Goal: Information Seeking & Learning: Learn about a topic

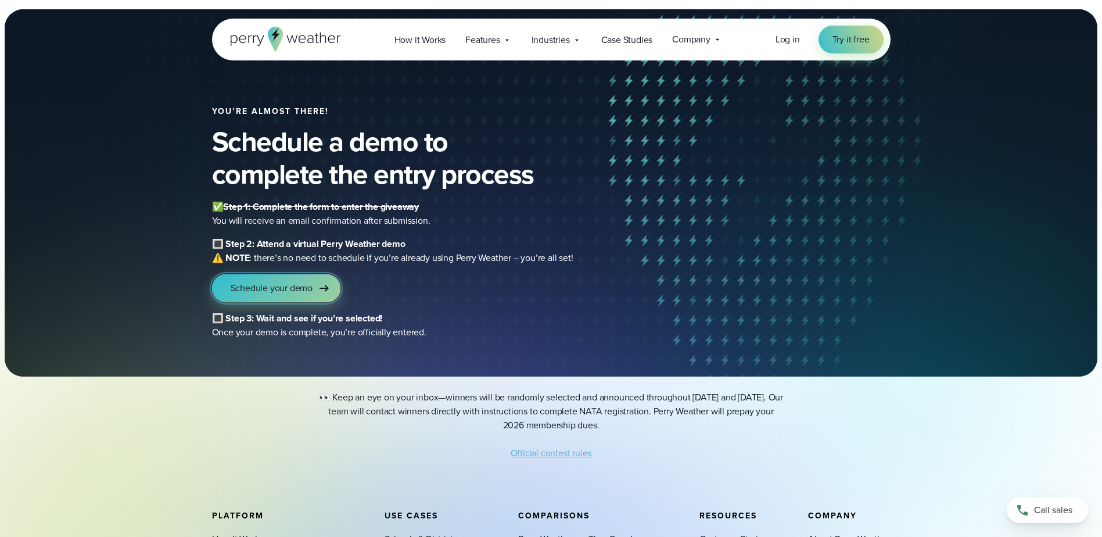
click at [258, 291] on span "Schedule your demo" at bounding box center [272, 288] width 82 height 14
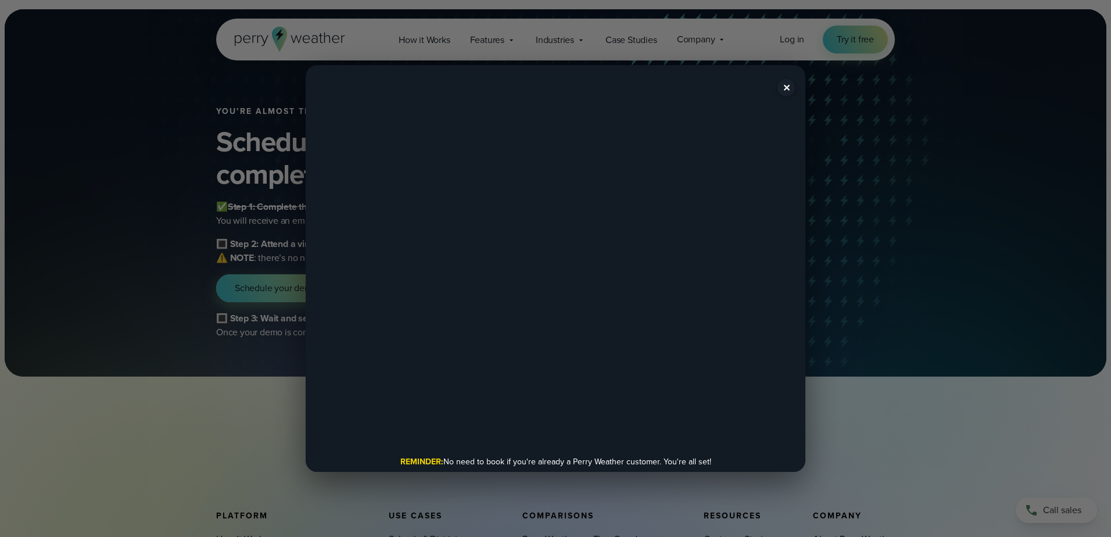
drag, startPoint x: 786, startPoint y: 90, endPoint x: 724, endPoint y: 92, distance: 61.6
click at [787, 90] on button "✕" at bounding box center [785, 87] width 17 height 17
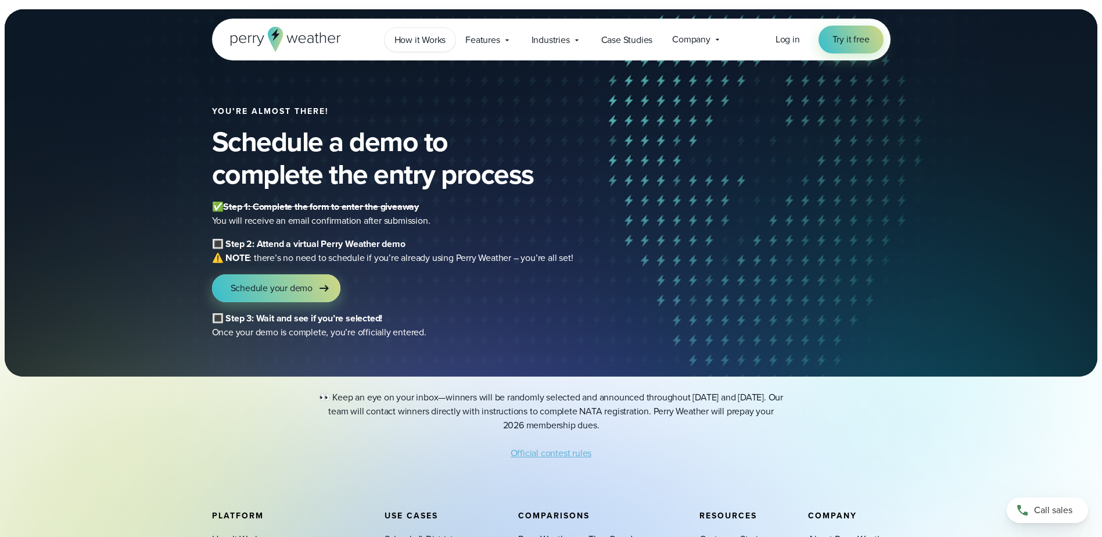
click at [413, 37] on span "How it Works" at bounding box center [421, 40] width 52 height 14
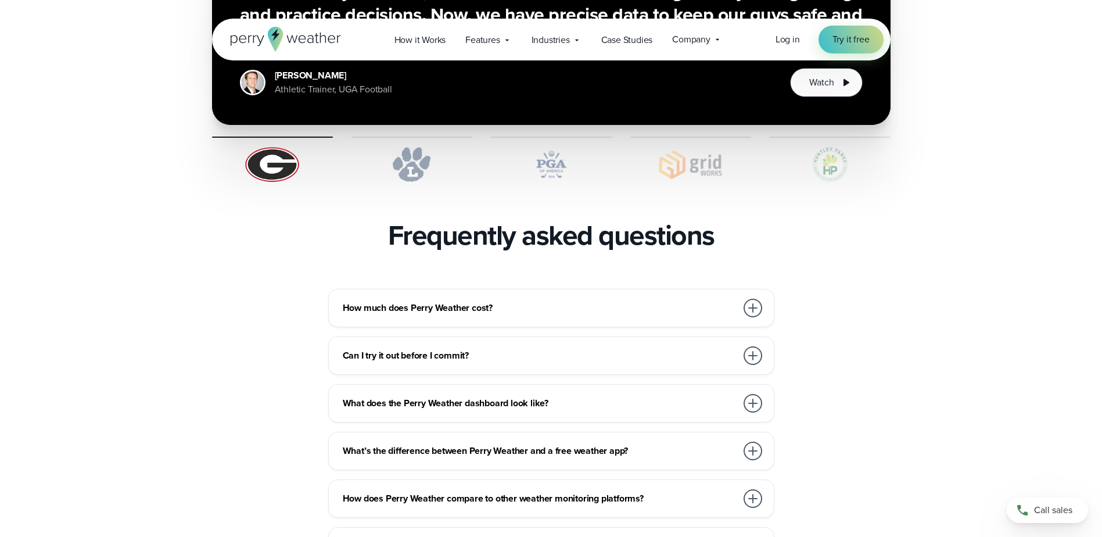
scroll to position [2557, 0]
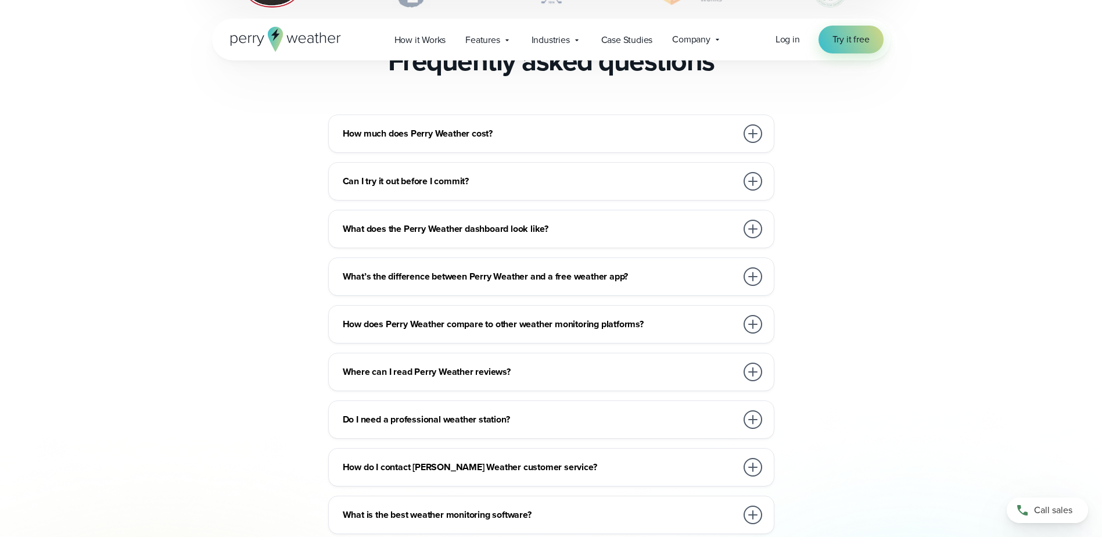
click at [759, 124] on div at bounding box center [753, 133] width 19 height 19
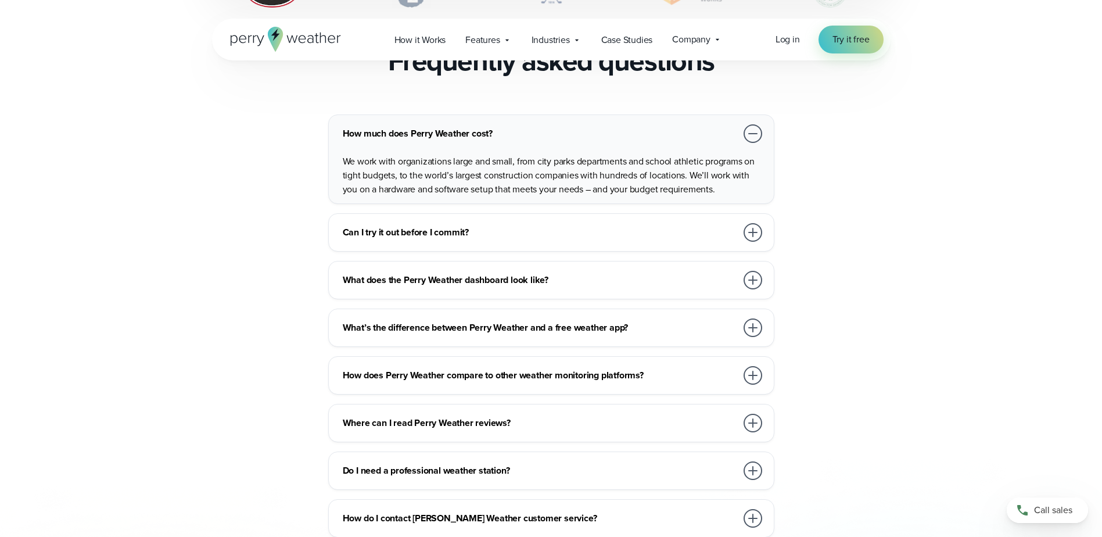
scroll to position [2615, 0]
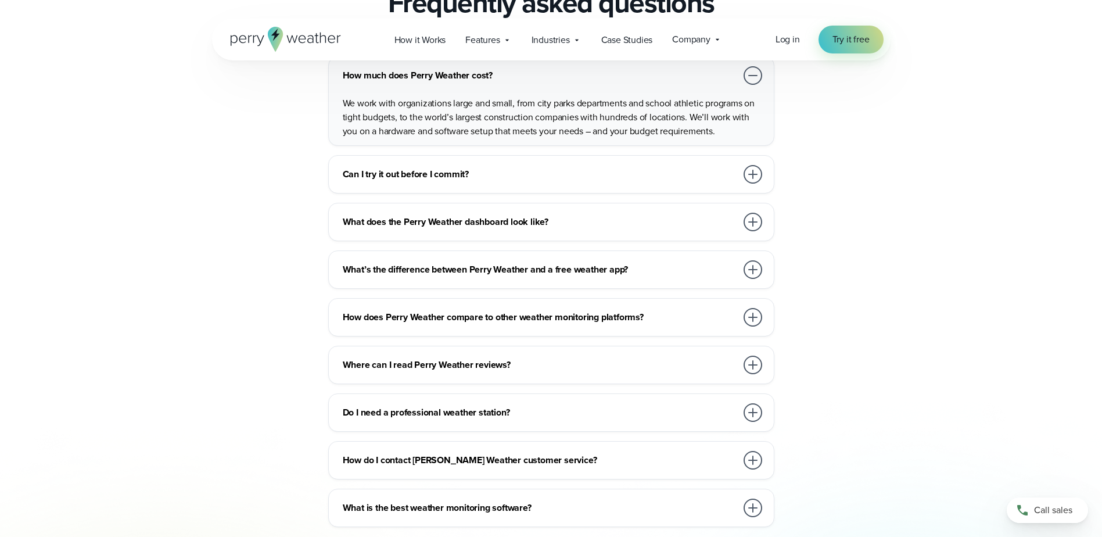
click at [666, 263] on h3 "What’s the difference between Perry Weather and a free weather app?" at bounding box center [540, 270] width 394 height 14
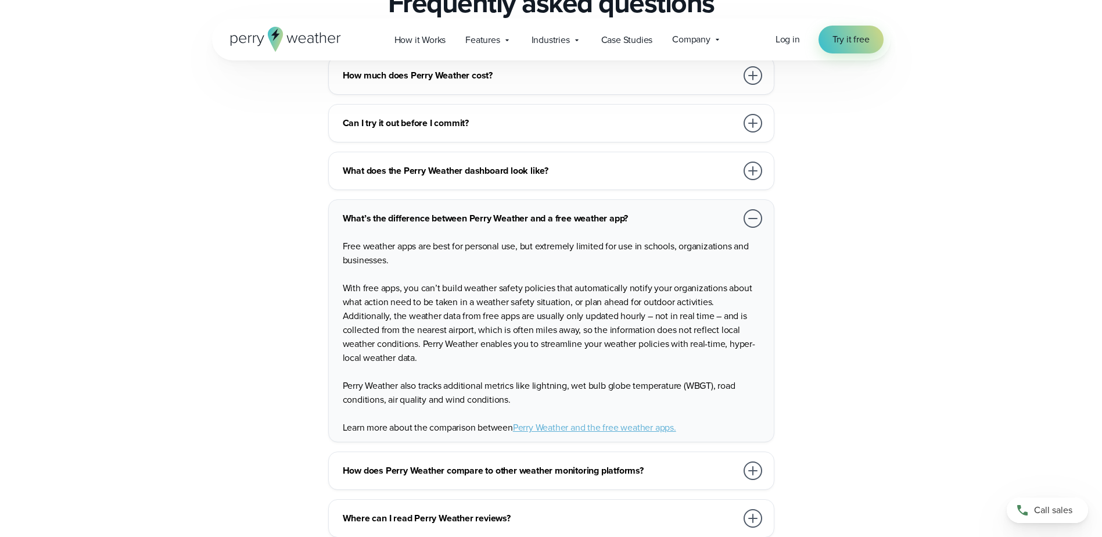
drag, startPoint x: 687, startPoint y: 173, endPoint x: 687, endPoint y: 185, distance: 12.2
click at [687, 199] on div "What’s the difference between Perry Weather and a free weather app? Free weathe…" at bounding box center [551, 320] width 446 height 243
click at [687, 212] on h3 "What’s the difference between Perry Weather and a free weather app?" at bounding box center [540, 219] width 394 height 14
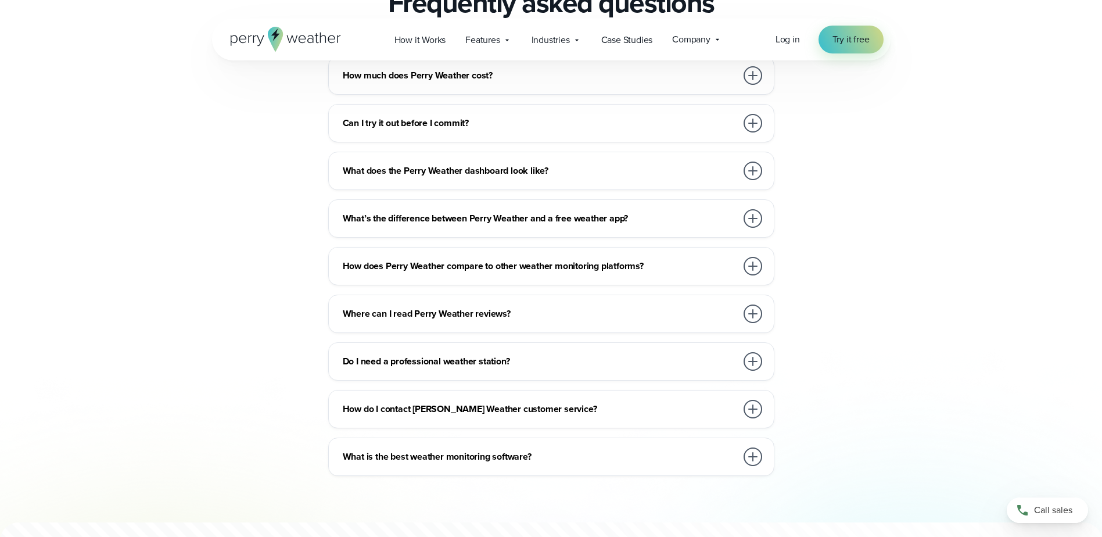
click at [705, 354] on h3 "Do I need a professional weather station?" at bounding box center [540, 361] width 394 height 14
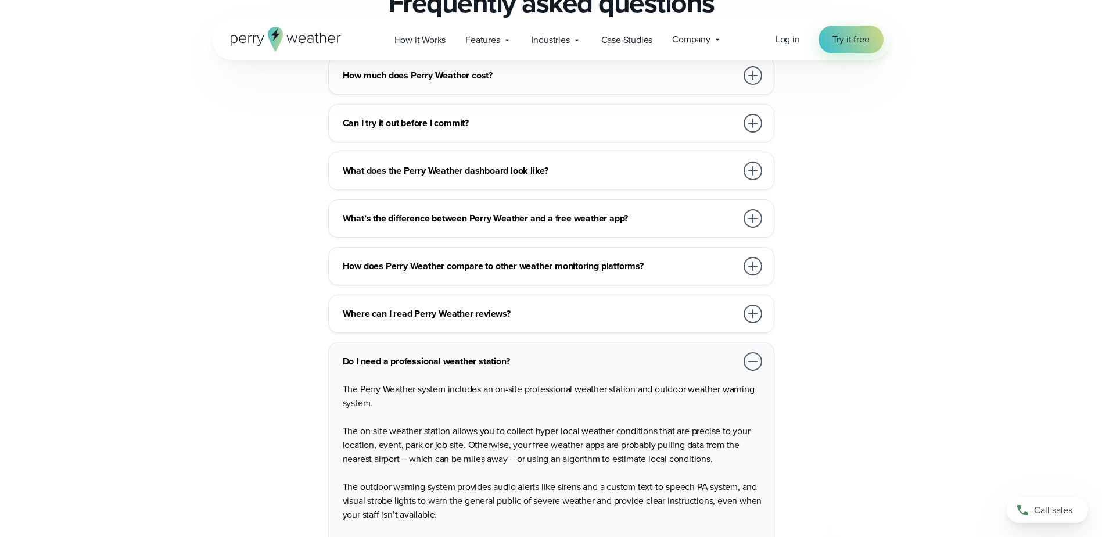
scroll to position [2731, 0]
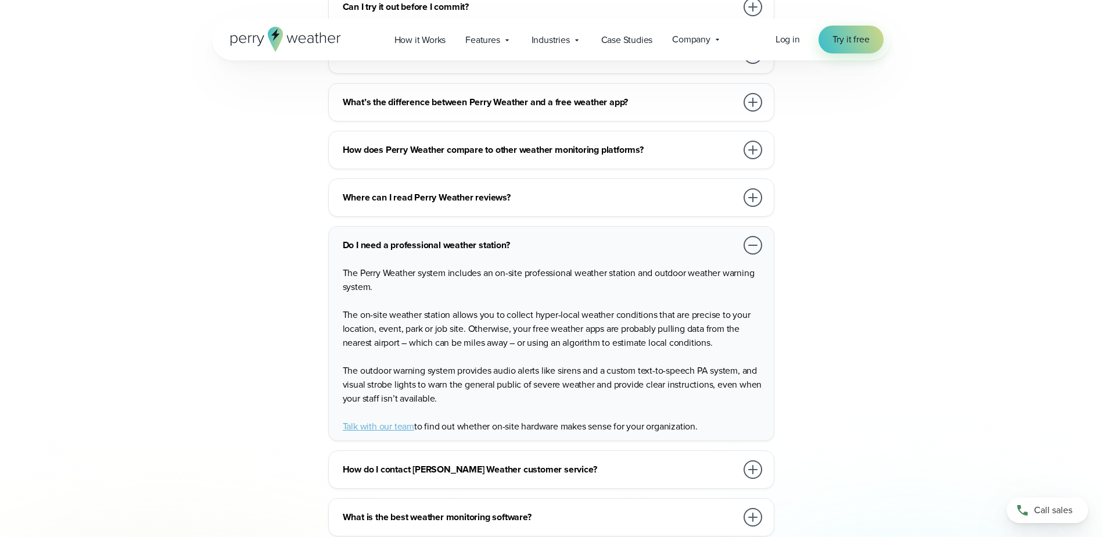
click at [658, 234] on div "Do I need a professional weather station?" at bounding box center [554, 245] width 422 height 23
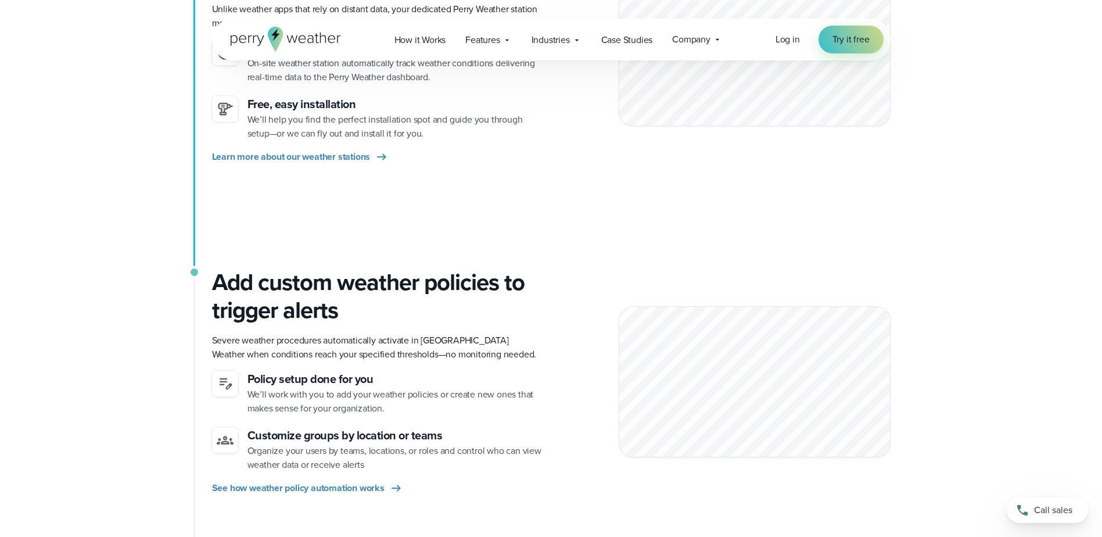
scroll to position [0, 0]
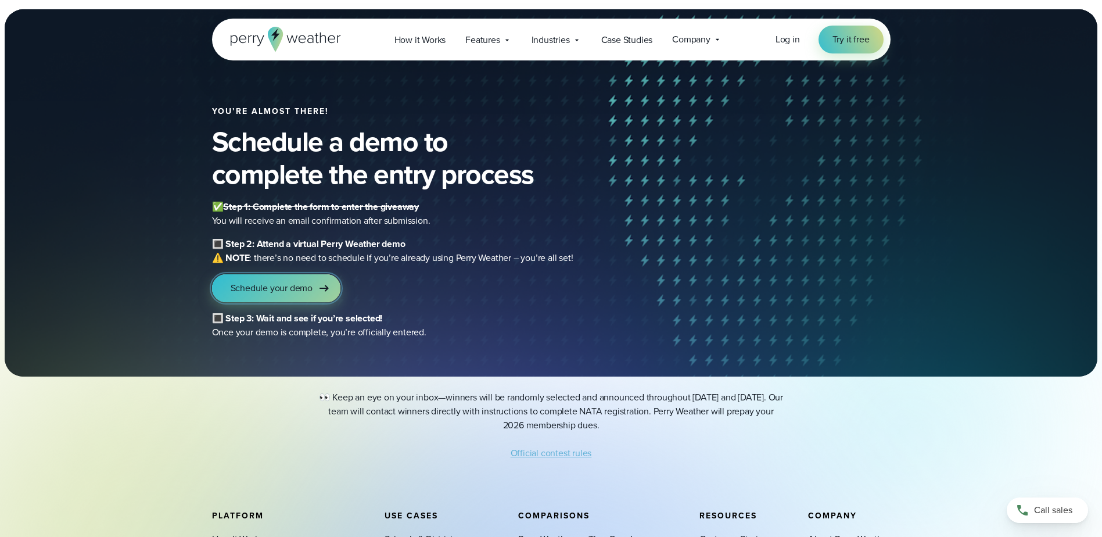
click at [314, 281] on link "Schedule your demo" at bounding box center [276, 288] width 128 height 28
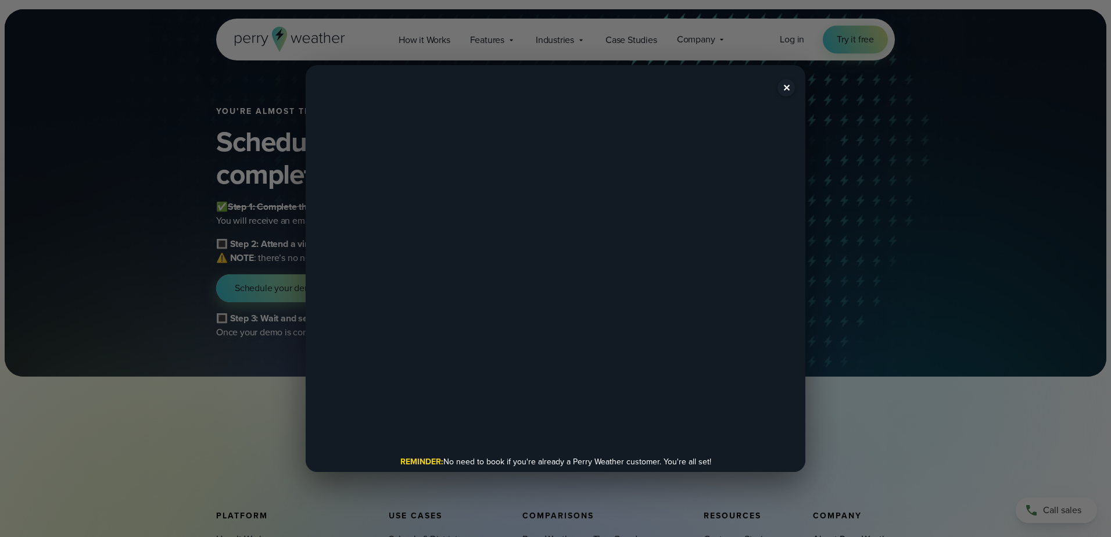
click at [790, 88] on button "✕" at bounding box center [785, 87] width 17 height 17
